Goal: Transaction & Acquisition: Purchase product/service

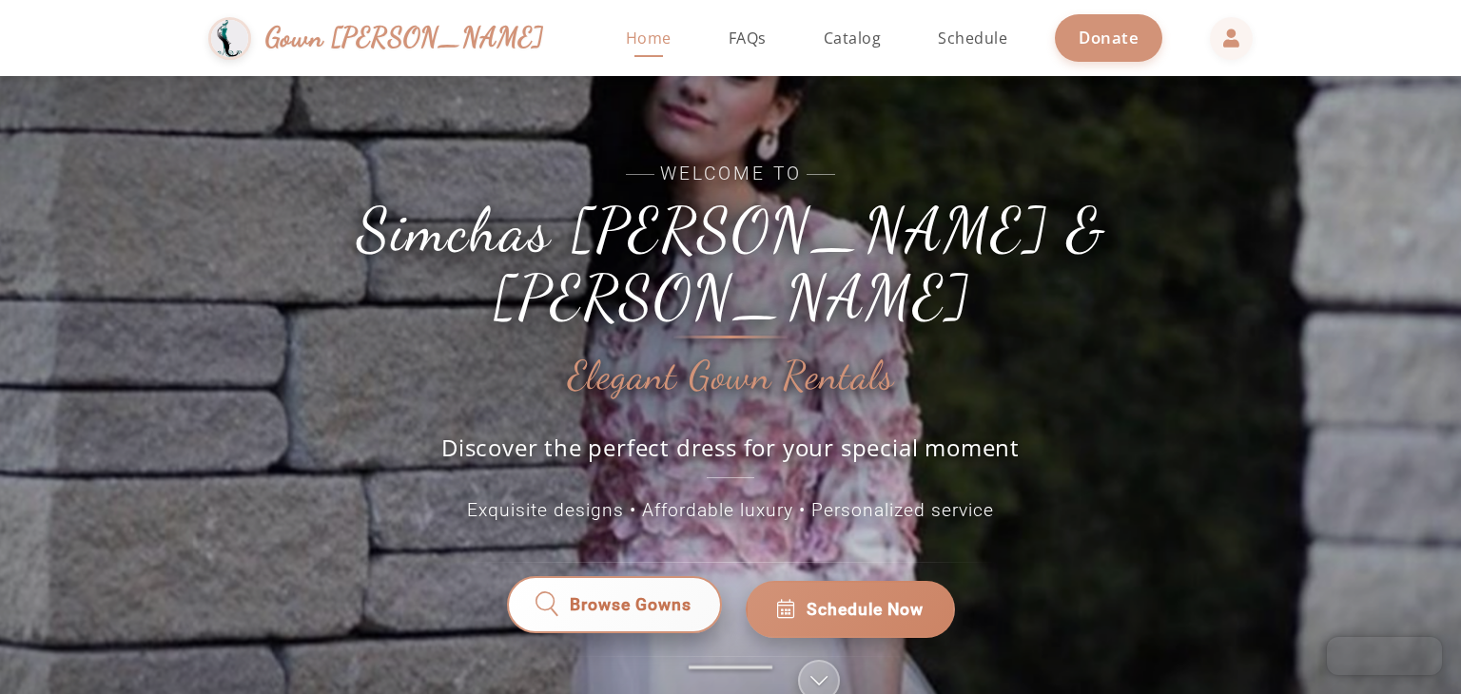
click at [605, 597] on span "Browse Gowns" at bounding box center [631, 609] width 122 height 25
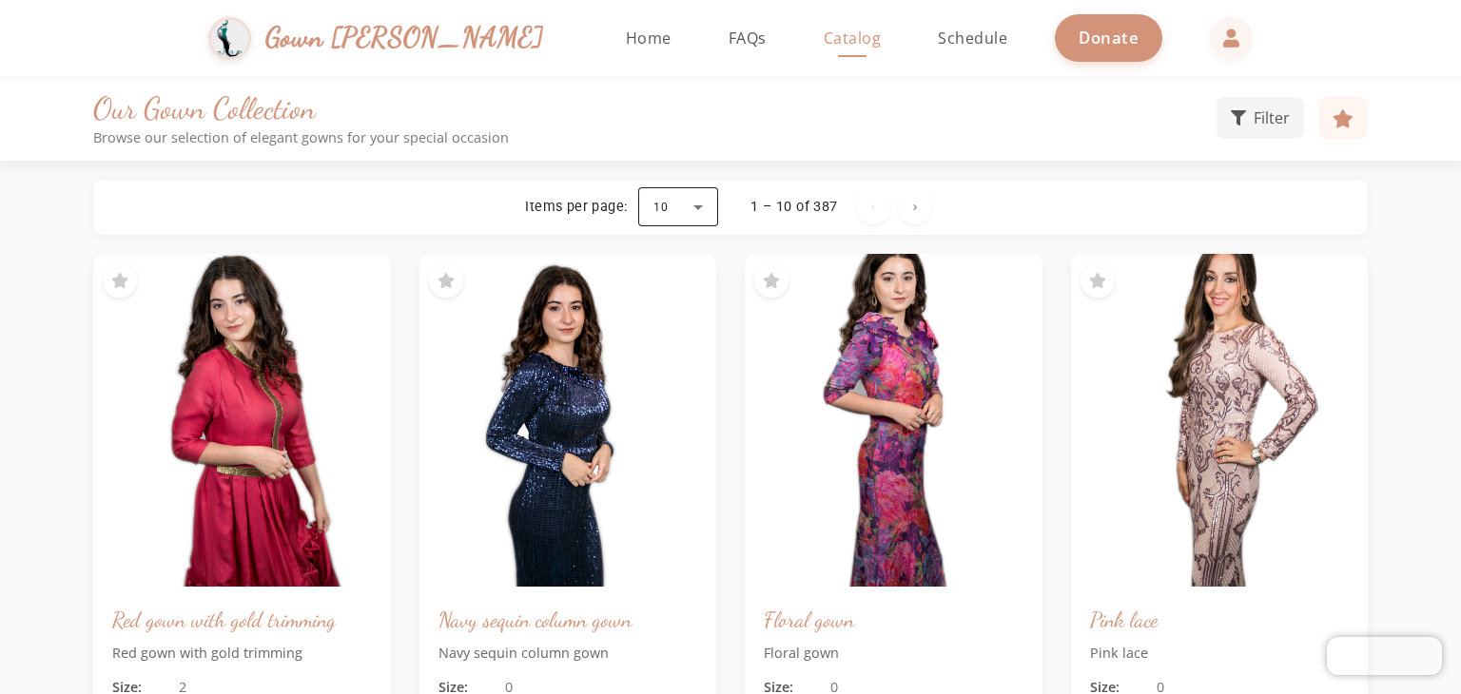
click at [655, 204] on div at bounding box center [678, 207] width 80 height 46
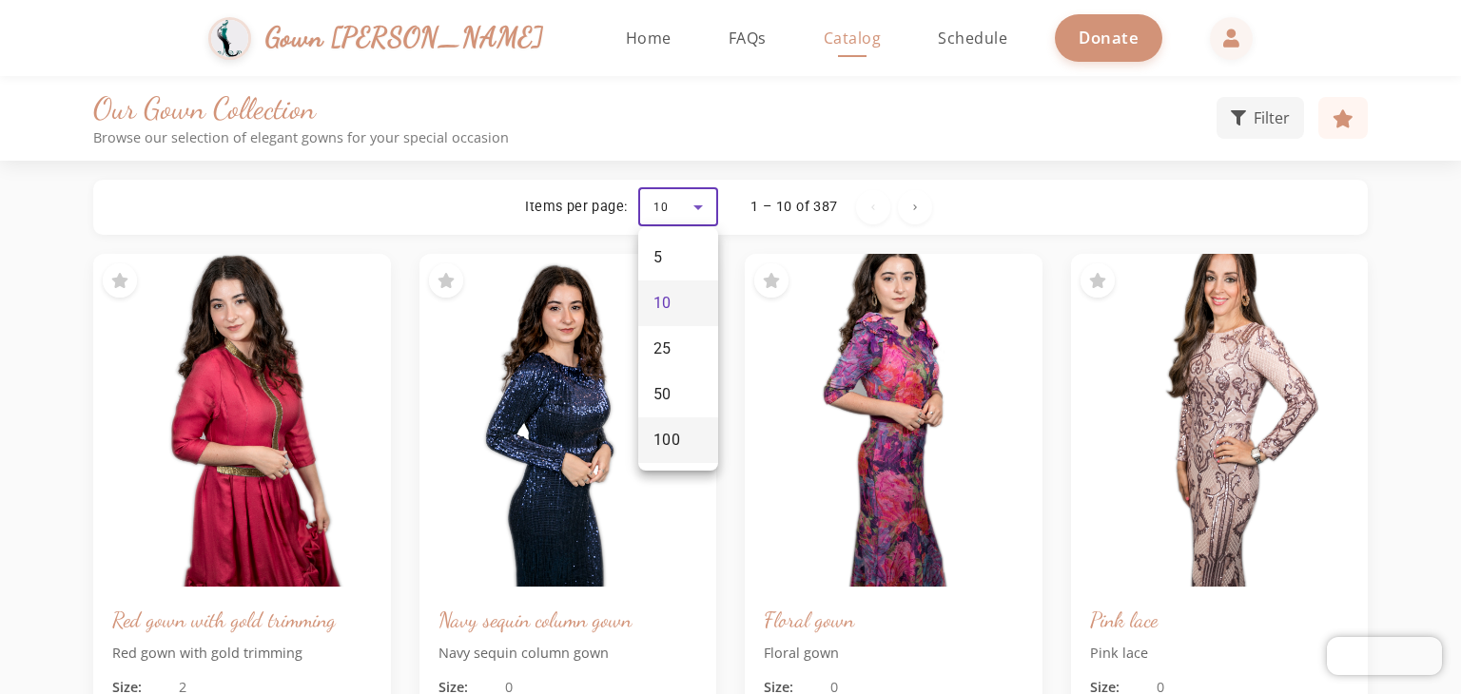
click at [661, 450] on span "100" at bounding box center [667, 440] width 28 height 23
click at [1242, 110] on icon at bounding box center [1237, 115] width 15 height 15
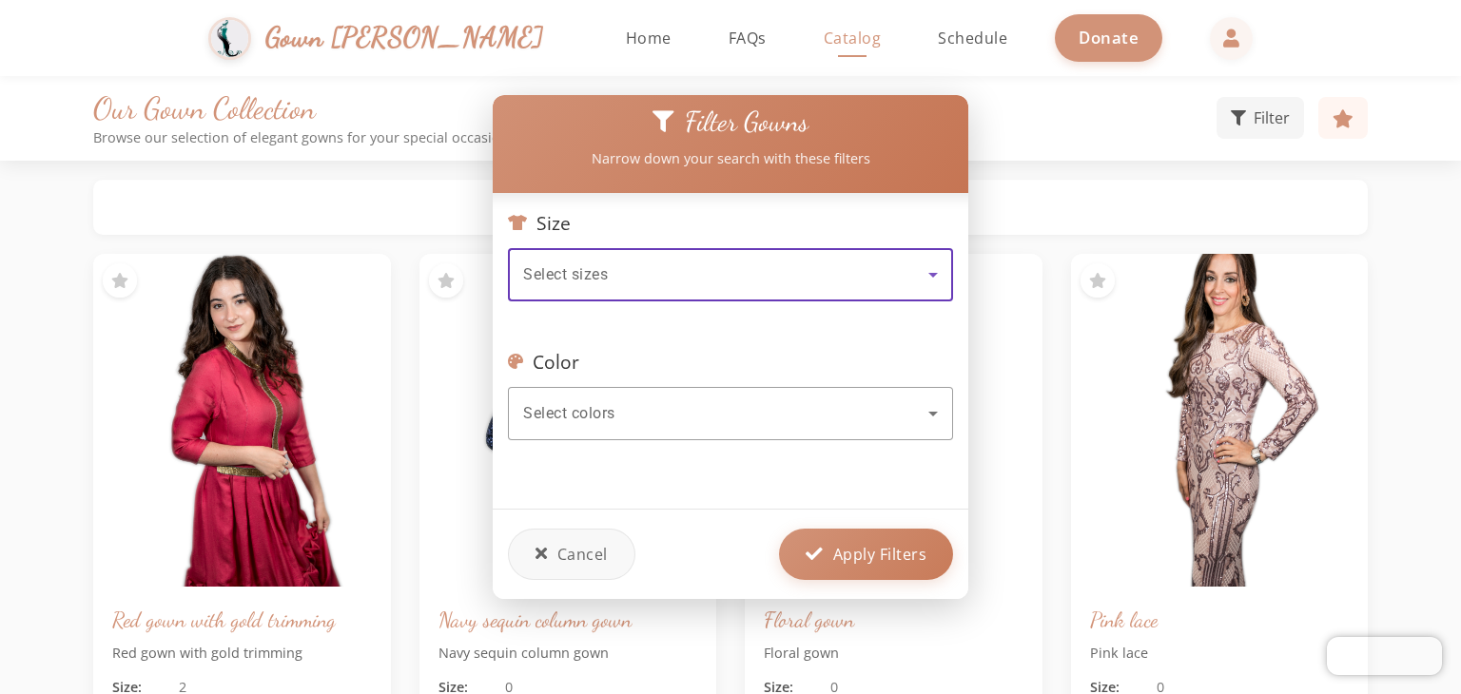
click at [649, 263] on div "Select sizes" at bounding box center [725, 274] width 405 height 23
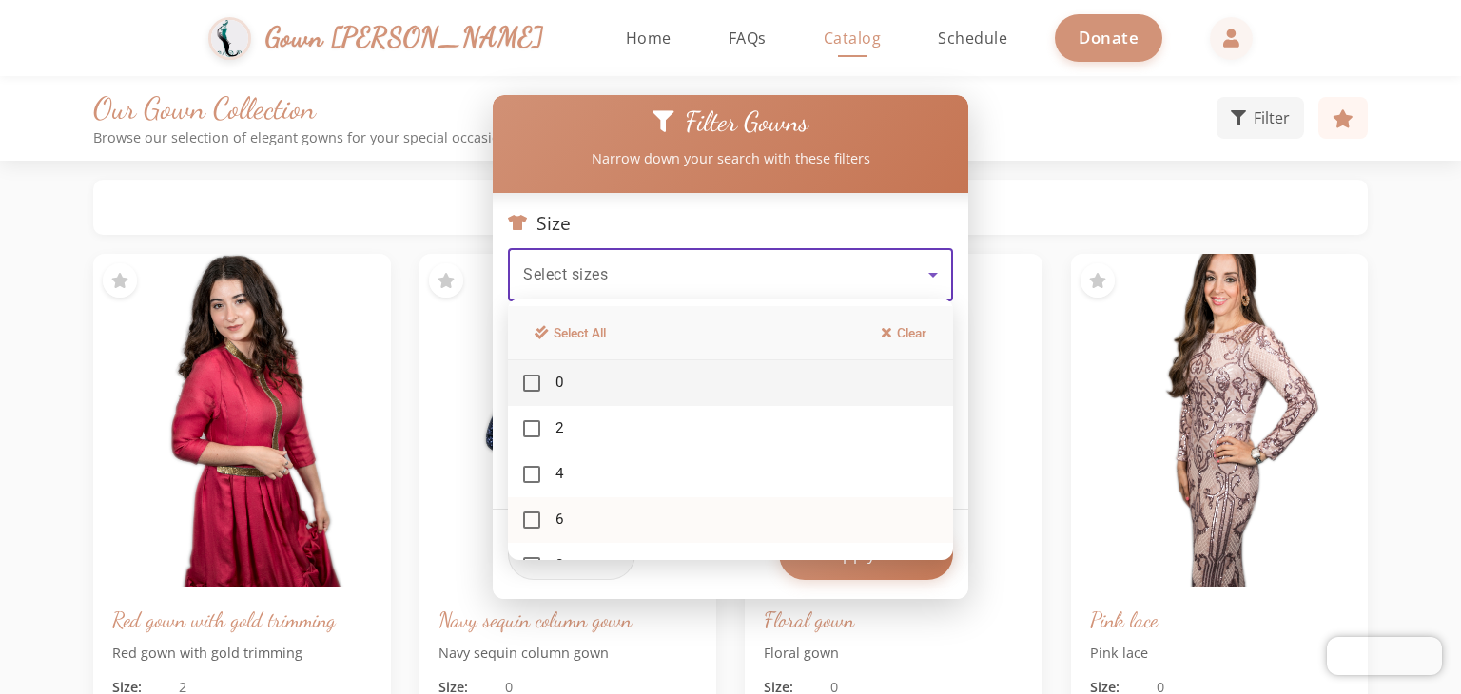
click at [527, 514] on mat-pseudo-checkbox at bounding box center [531, 520] width 17 height 17
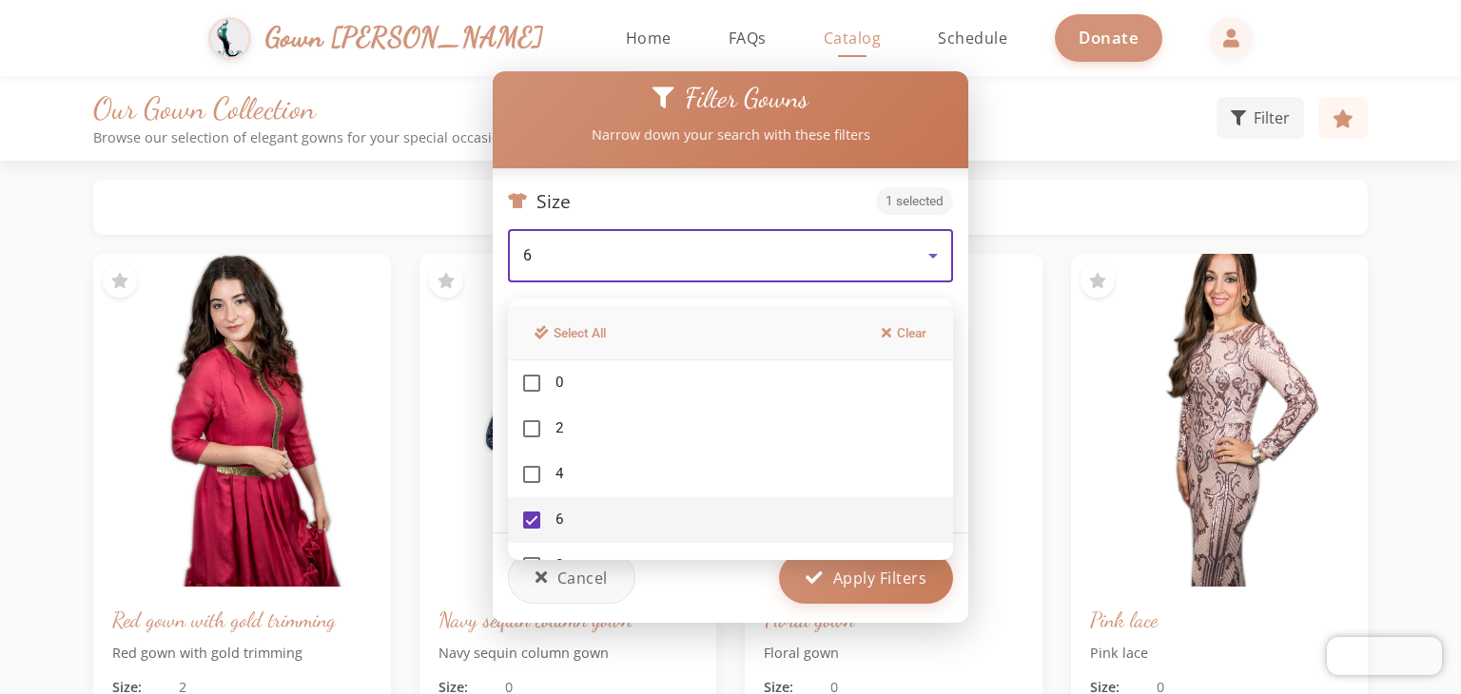
click at [800, 187] on div at bounding box center [730, 347] width 1461 height 694
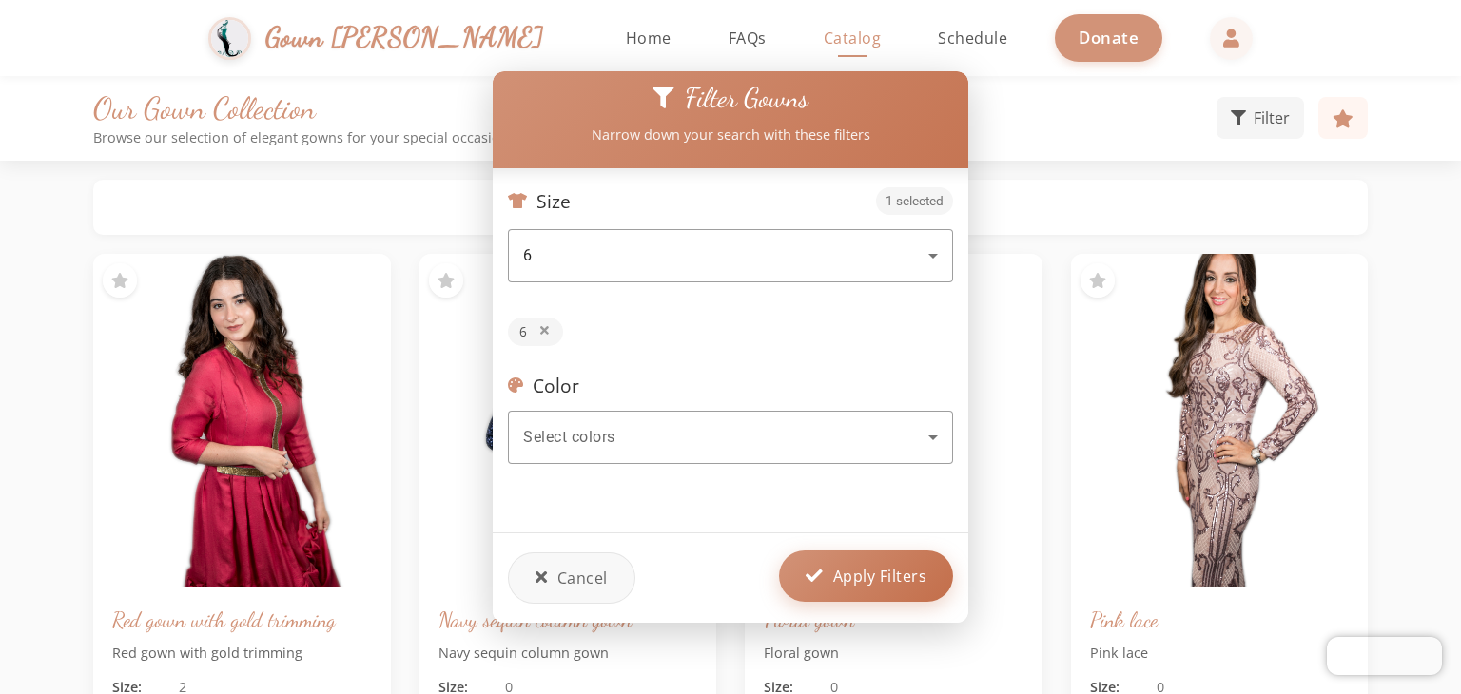
click at [814, 568] on icon at bounding box center [814, 576] width 18 height 17
